Goal: Register for event/course

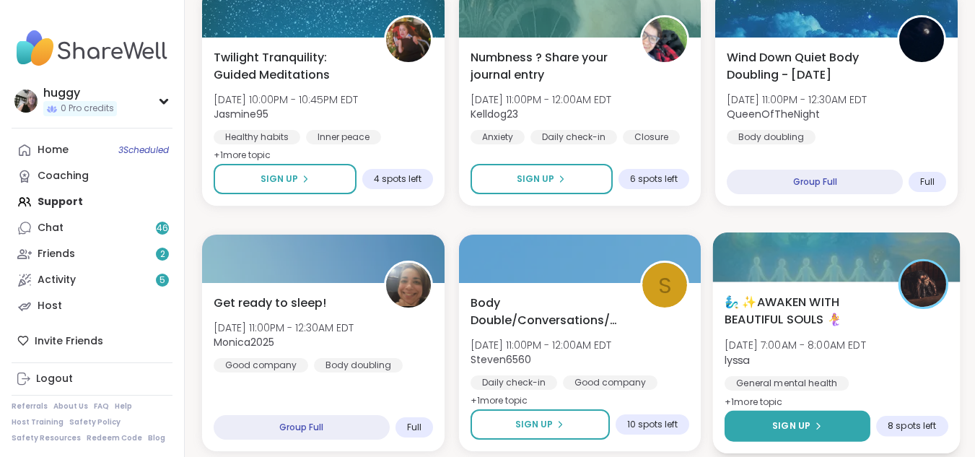
scroll to position [1689, 0]
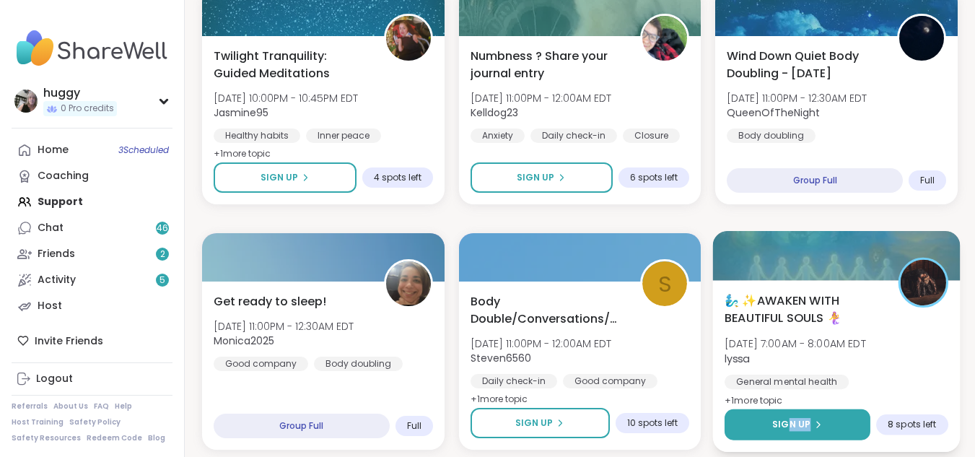
drag, startPoint x: 838, startPoint y: 446, endPoint x: 791, endPoint y: 432, distance: 49.1
click at [791, 432] on div "🧞‍♂️ ✨AWAKEN WITH BEAUTIFUL SOULS 🧜‍♀️ [DATE] 7:00AM - 8:00AM EDT lyssa General…" at bounding box center [836, 366] width 247 height 172
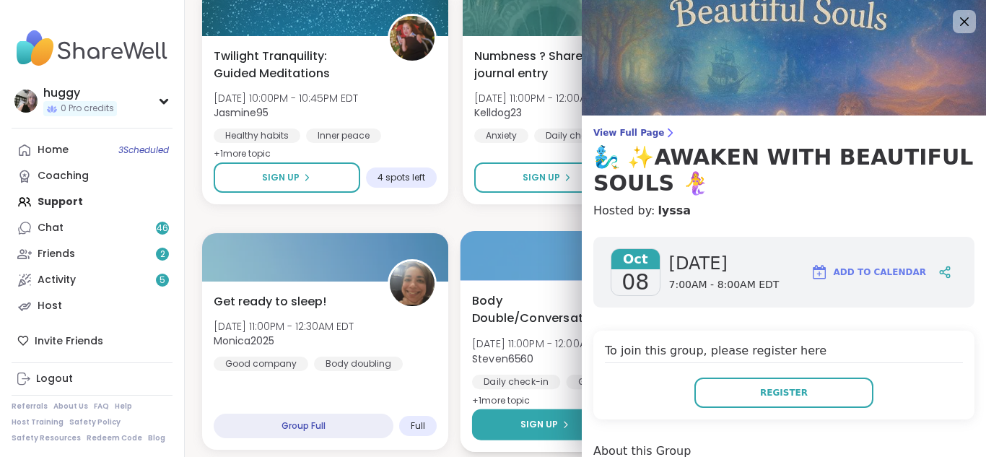
click at [565, 430] on button "Sign Up" at bounding box center [545, 424] width 147 height 31
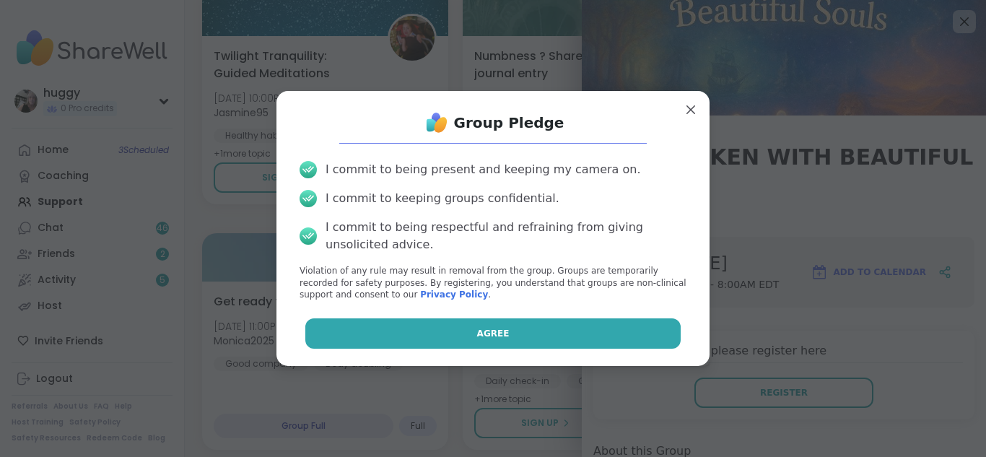
click at [614, 349] on button "Agree" at bounding box center [493, 333] width 376 height 30
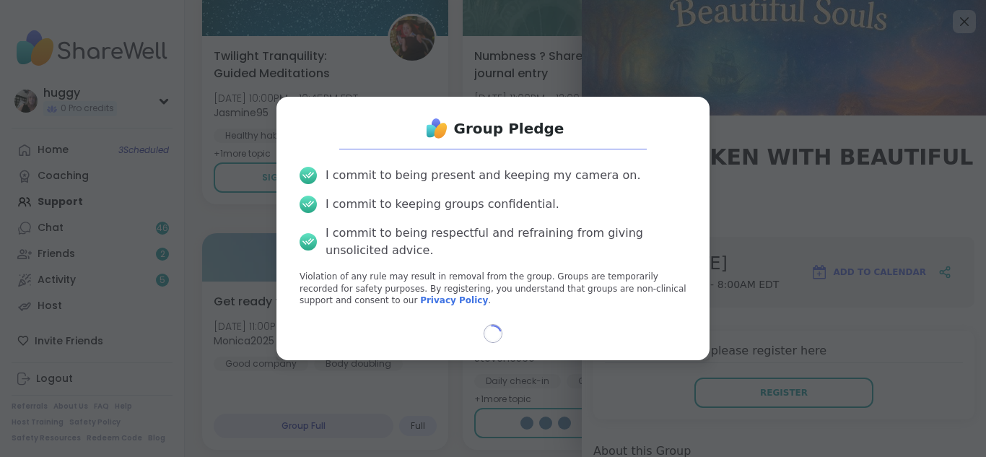
select select "**"
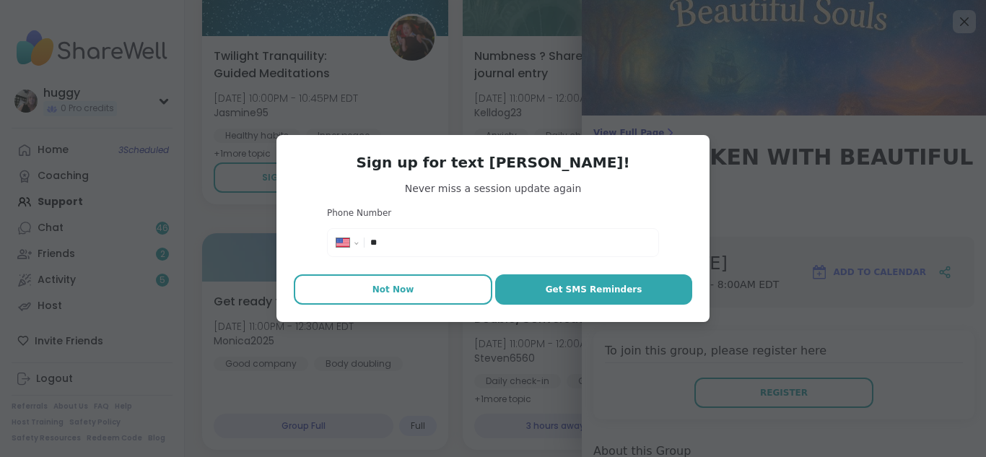
click at [399, 292] on span "Not Now" at bounding box center [394, 289] width 42 height 13
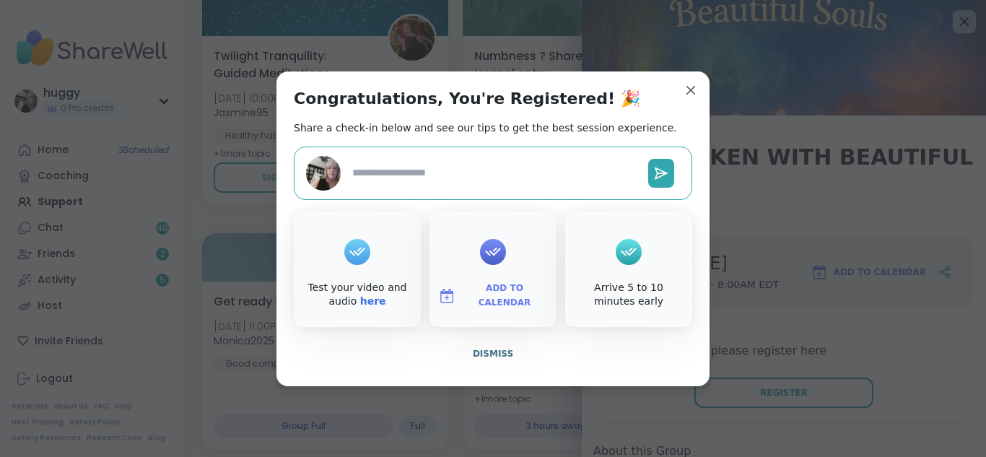
type textarea "*"
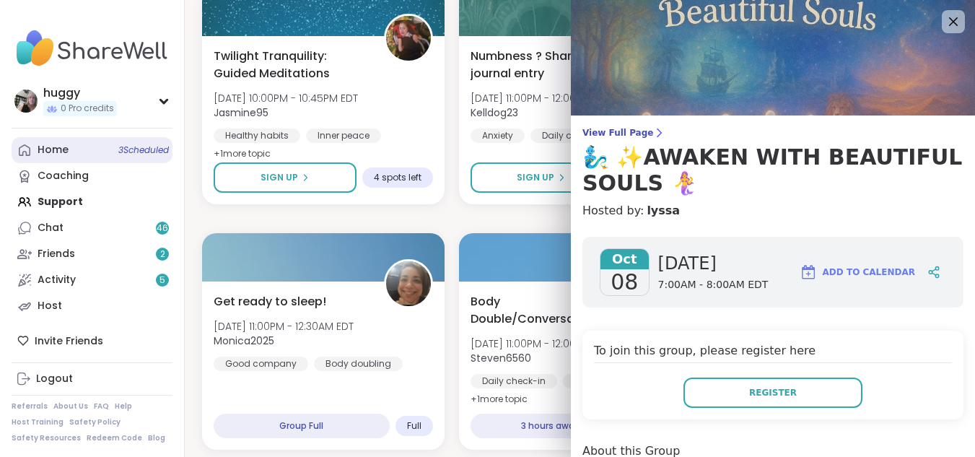
click at [161, 142] on link "Home 3 Scheduled" at bounding box center [92, 150] width 161 height 26
